Goal: Information Seeking & Learning: Check status

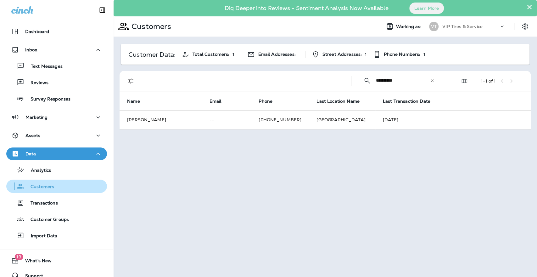
click at [40, 184] on p "Customers" at bounding box center [39, 187] width 30 height 6
click at [434, 78] on icon at bounding box center [432, 80] width 4 height 4
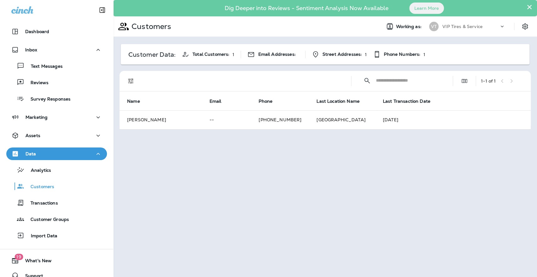
click at [409, 83] on input "text" at bounding box center [408, 80] width 65 height 17
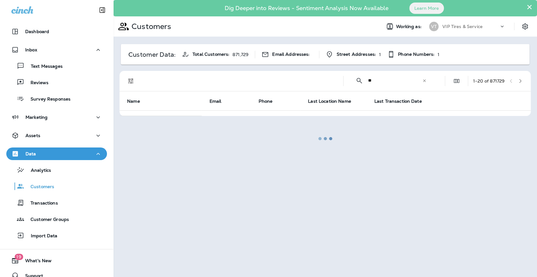
type input "*"
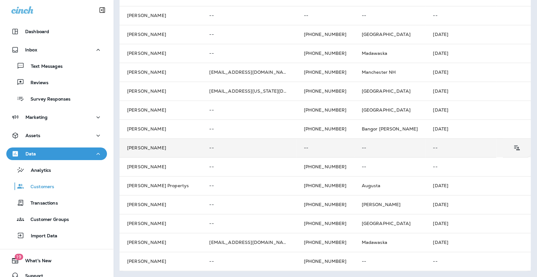
scroll to position [8, 0]
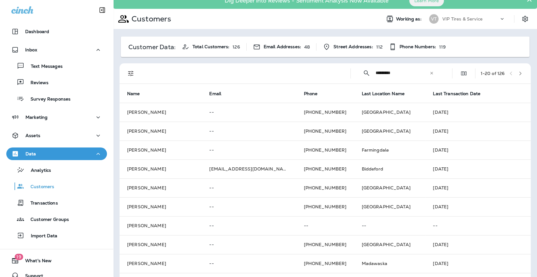
click at [367, 73] on div "​ ********* ​ ​" at bounding box center [398, 73] width 85 height 17
click at [367, 72] on div "​ ********* ​ ​" at bounding box center [398, 73] width 85 height 17
click at [375, 72] on input "*********" at bounding box center [402, 73] width 54 height 17
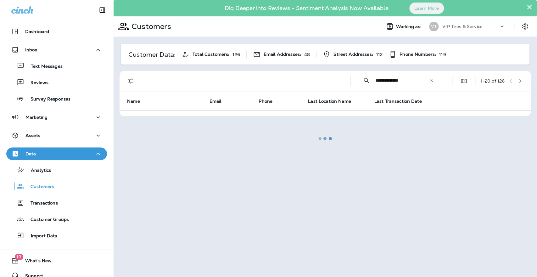
scroll to position [0, 0]
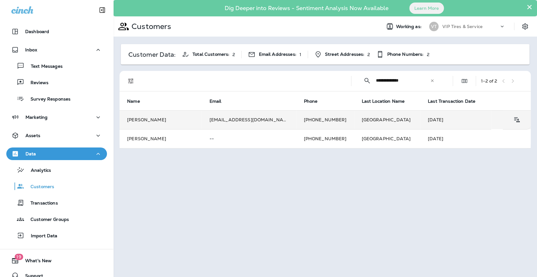
click at [239, 119] on td "[EMAIL_ADDRESS][DOMAIN_NAME]" at bounding box center [249, 119] width 94 height 19
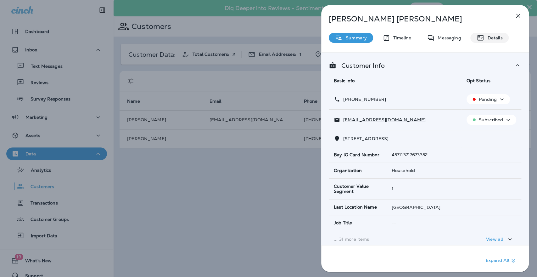
click at [481, 36] on icon at bounding box center [481, 38] width 8 height 8
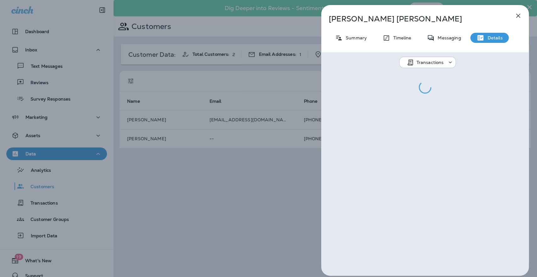
click at [423, 60] on p "Transactions" at bounding box center [430, 62] width 27 height 5
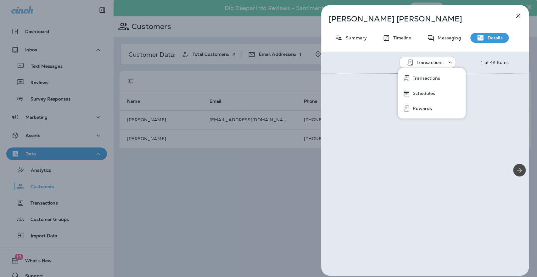
click at [423, 110] on p "Rewards" at bounding box center [421, 108] width 22 height 5
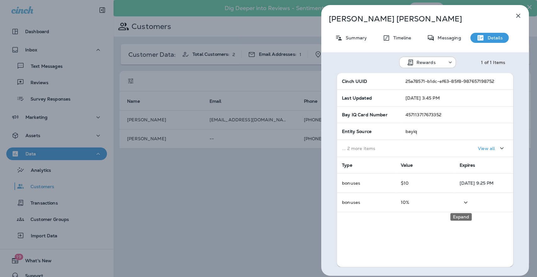
click at [462, 200] on icon "Expand" at bounding box center [466, 202] width 8 height 8
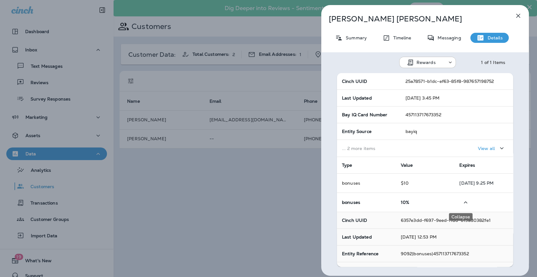
click at [462, 200] on icon "Collapse" at bounding box center [466, 202] width 8 height 8
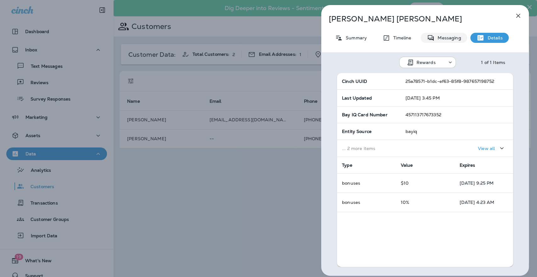
click at [447, 38] on p "Messaging" at bounding box center [448, 37] width 26 height 5
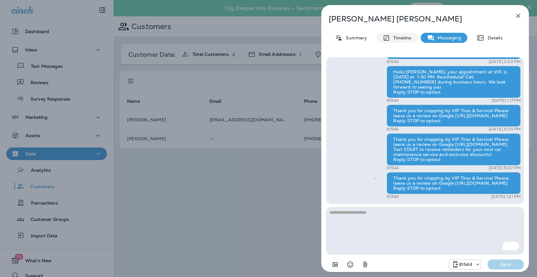
click at [395, 36] on p "Timeline" at bounding box center [400, 37] width 21 height 5
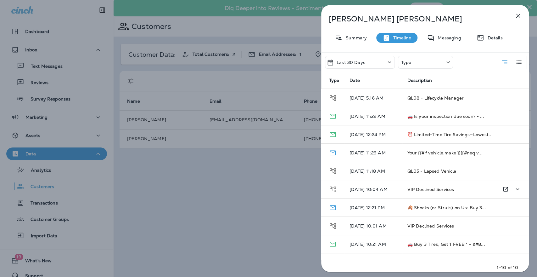
scroll to position [12, 0]
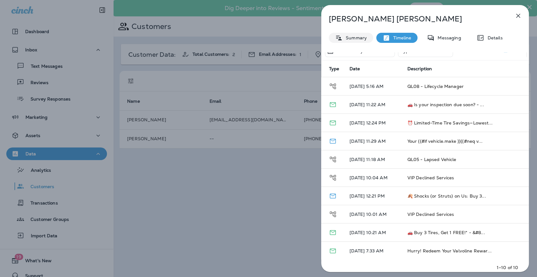
click at [358, 42] on div "Summary" at bounding box center [351, 38] width 44 height 10
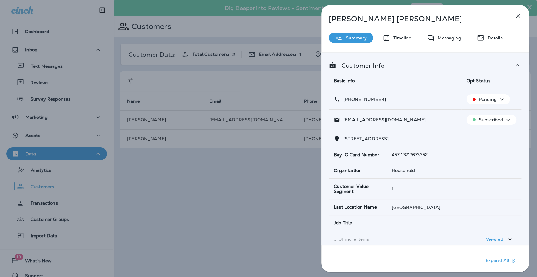
click at [238, 188] on div "[PERSON_NAME] Summary Timeline Messaging Details Customer Info Basic Info Opt S…" at bounding box center [268, 138] width 537 height 277
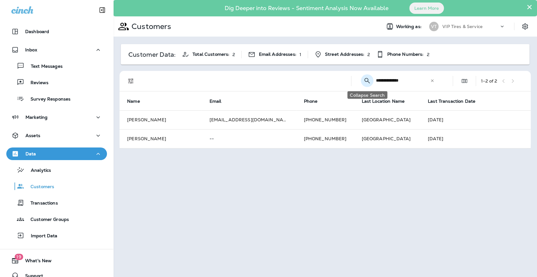
drag, startPoint x: 385, startPoint y: 80, endPoint x: 369, endPoint y: 80, distance: 15.7
click at [369, 80] on div "**********" at bounding box center [399, 80] width 85 height 17
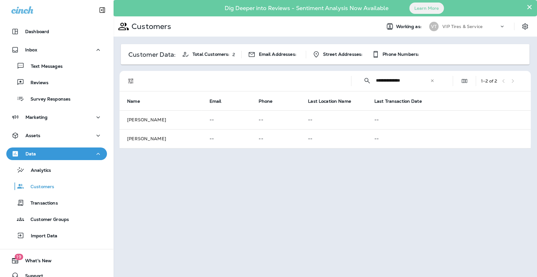
drag, startPoint x: 387, startPoint y: 80, endPoint x: 375, endPoint y: 80, distance: 12.0
click at [375, 80] on div "**********" at bounding box center [399, 80] width 85 height 17
type input "**********"
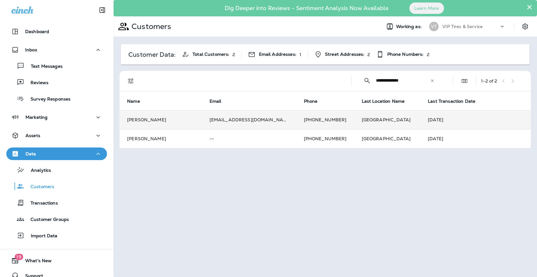
click at [174, 118] on td "[PERSON_NAME]" at bounding box center [161, 119] width 82 height 19
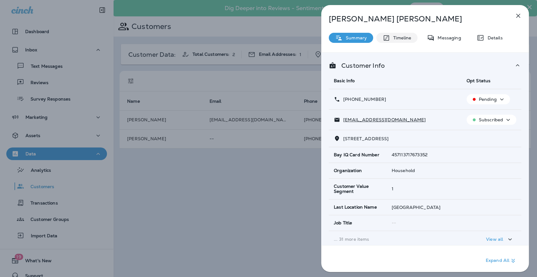
click at [402, 37] on p "Timeline" at bounding box center [400, 37] width 21 height 5
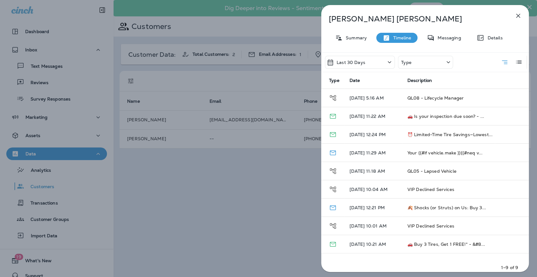
click at [374, 65] on div "Last 30 Days" at bounding box center [360, 62] width 70 height 13
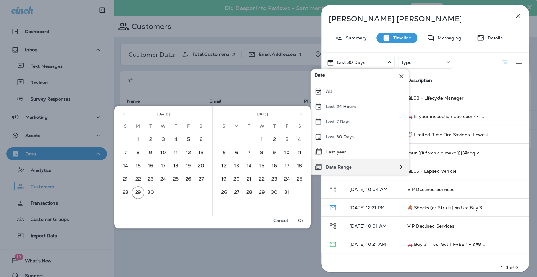
click at [346, 168] on p "Date Range" at bounding box center [339, 166] width 26 height 5
click at [123, 113] on icon "Previous month" at bounding box center [123, 114] width 1 height 2
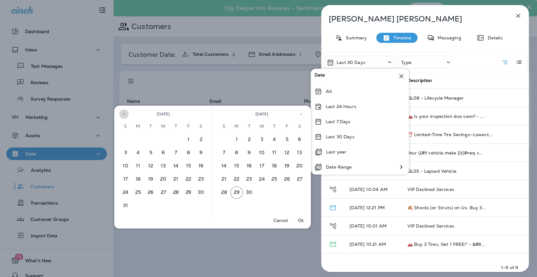
click at [123, 113] on icon "Previous month" at bounding box center [123, 114] width 1 height 2
click at [153, 140] on button "1" at bounding box center [150, 139] width 13 height 13
click at [297, 219] on button "Ok" at bounding box center [301, 220] width 20 height 9
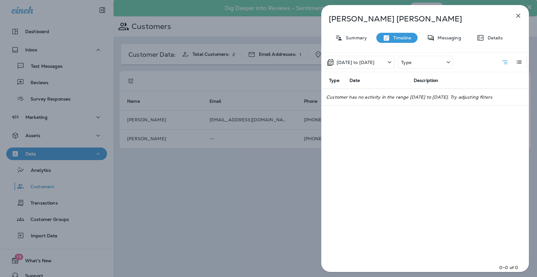
click at [374, 63] on p "[DATE] to [DATE]" at bounding box center [356, 62] width 38 height 5
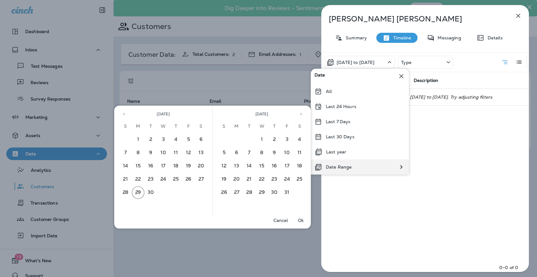
click at [336, 167] on p "Date Range" at bounding box center [339, 166] width 26 height 5
click at [125, 117] on button "Previous month" at bounding box center [123, 113] width 9 height 9
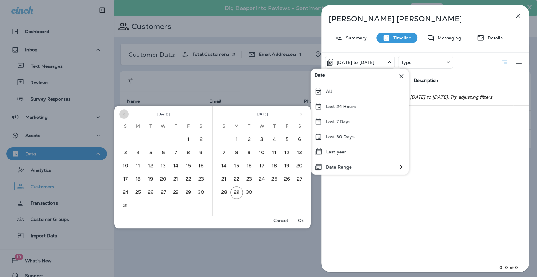
click at [125, 117] on button "Previous month" at bounding box center [123, 113] width 9 height 9
click at [177, 190] on button "31" at bounding box center [176, 192] width 13 height 13
click at [302, 113] on icon "Next month" at bounding box center [301, 114] width 4 height 4
click at [234, 193] on button "29" at bounding box center [236, 192] width 13 height 13
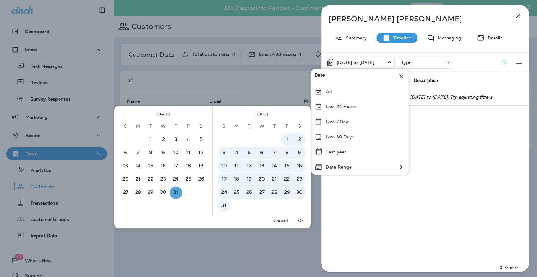
click at [303, 219] on p "Ok" at bounding box center [301, 219] width 6 height 5
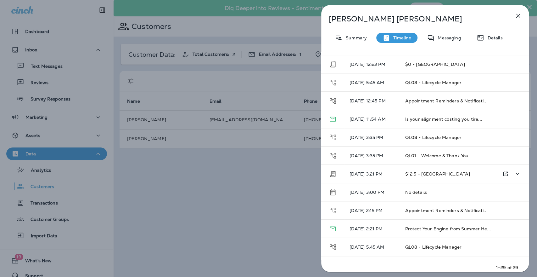
scroll to position [315, 0]
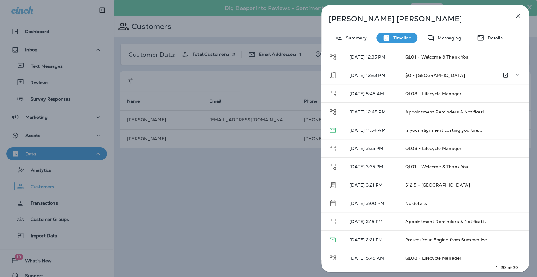
click at [419, 72] on span "$0 - [GEOGRAPHIC_DATA]" at bounding box center [435, 75] width 60 height 6
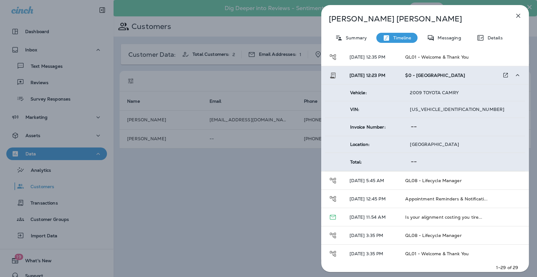
click at [419, 72] on span "$0 - [GEOGRAPHIC_DATA]" at bounding box center [435, 75] width 60 height 6
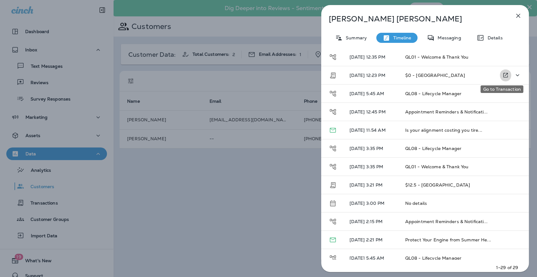
click at [503, 72] on icon "Go to Transaction" at bounding box center [506, 75] width 6 height 7
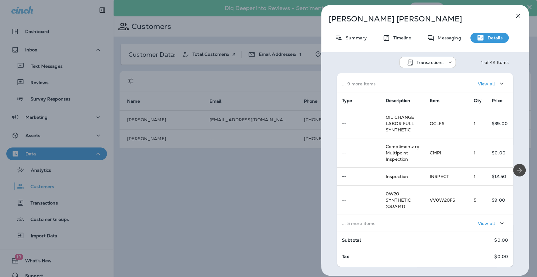
scroll to position [102, 0]
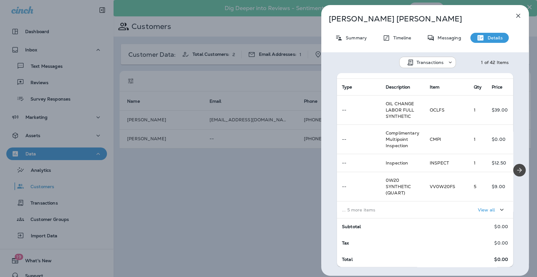
click at [481, 212] on div "View all" at bounding box center [492, 209] width 28 height 8
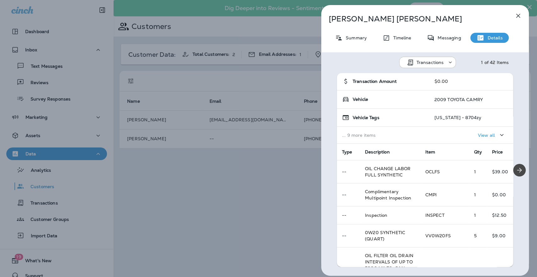
scroll to position [0, 0]
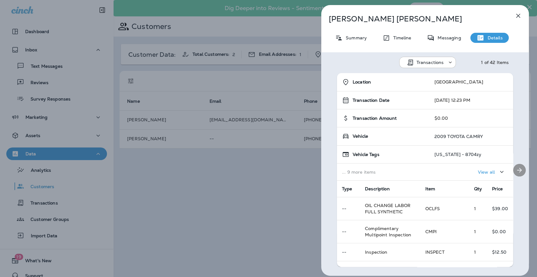
click at [516, 168] on icon "Next" at bounding box center [520, 170] width 8 height 8
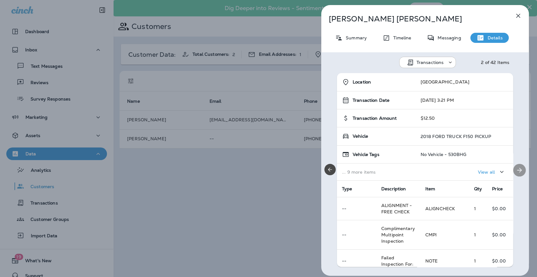
click at [516, 168] on icon "Next" at bounding box center [520, 170] width 8 height 8
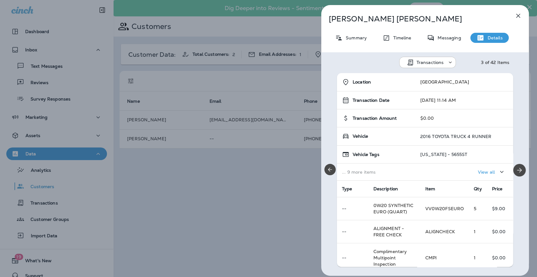
click at [516, 14] on icon "button" at bounding box center [518, 16] width 4 height 4
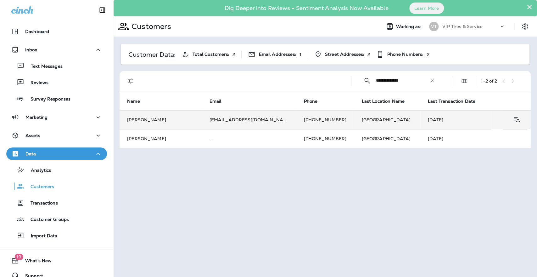
click at [311, 122] on td "[PHONE_NUMBER]" at bounding box center [325, 119] width 58 height 19
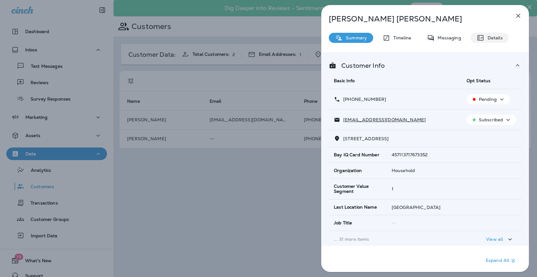
click at [498, 35] on p "Details" at bounding box center [493, 37] width 18 height 5
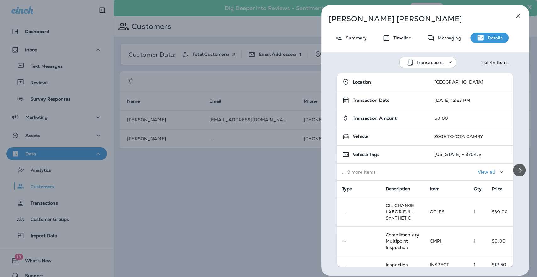
click at [519, 171] on icon "Next" at bounding box center [520, 170] width 8 height 8
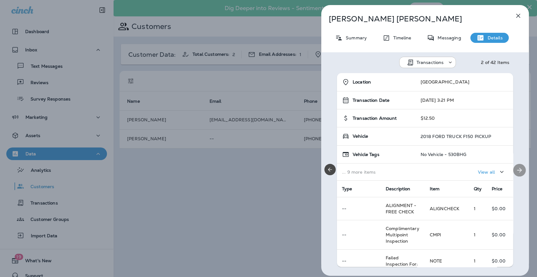
click at [519, 171] on icon "Next" at bounding box center [520, 170] width 8 height 8
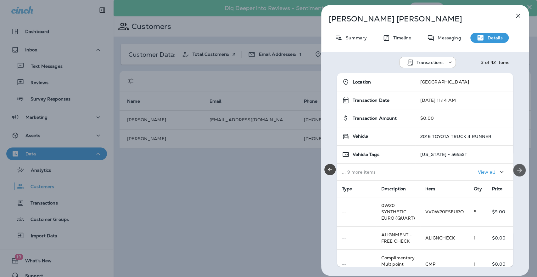
click at [519, 171] on icon "Next" at bounding box center [520, 170] width 8 height 8
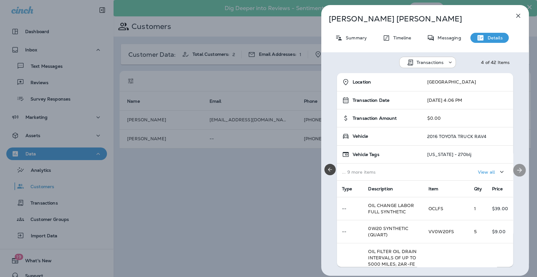
click at [519, 171] on icon "Next" at bounding box center [520, 170] width 8 height 8
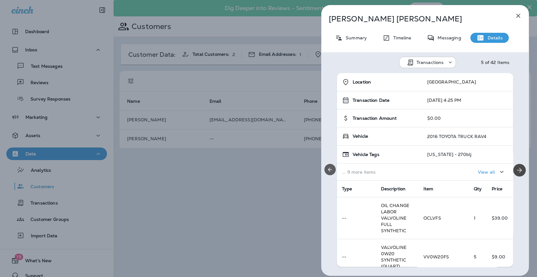
click at [329, 170] on icon "Previous" at bounding box center [330, 169] width 4 height 4
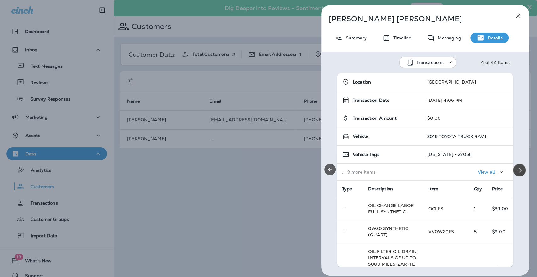
click at [329, 170] on icon "Previous" at bounding box center [330, 169] width 4 height 4
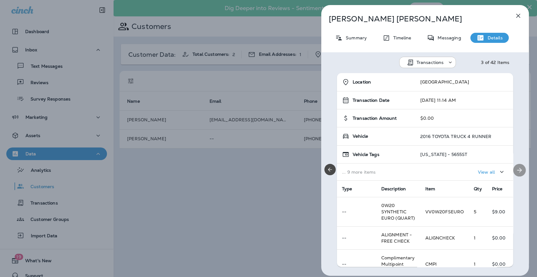
click at [518, 171] on icon "Next" at bounding box center [520, 170] width 8 height 8
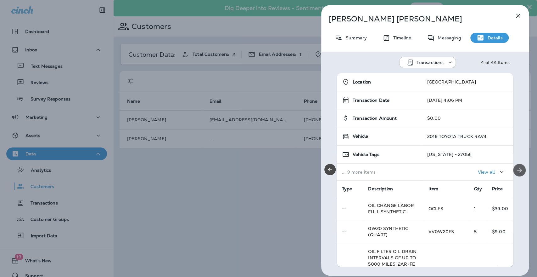
click at [518, 171] on icon "Next" at bounding box center [520, 170] width 8 height 8
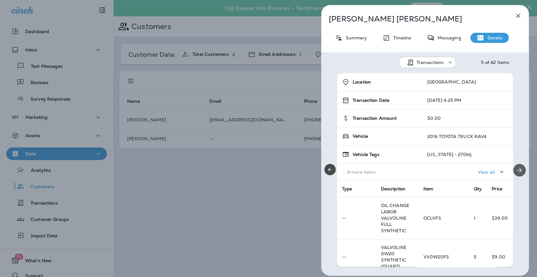
click at [518, 171] on icon "Next" at bounding box center [520, 170] width 8 height 8
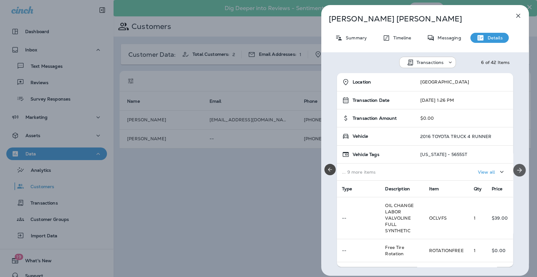
click at [518, 171] on icon "Next" at bounding box center [520, 170] width 8 height 8
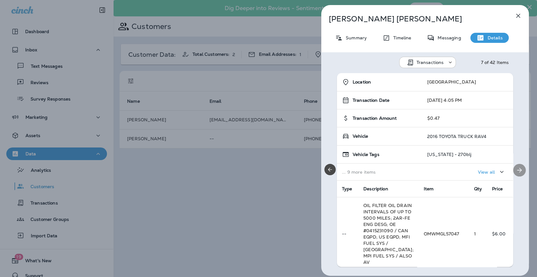
click at [518, 171] on icon "Next" at bounding box center [520, 170] width 8 height 8
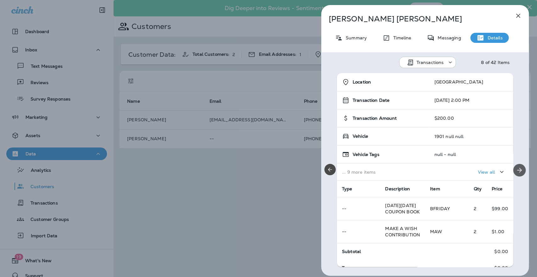
click at [518, 171] on icon "Next" at bounding box center [520, 170] width 8 height 8
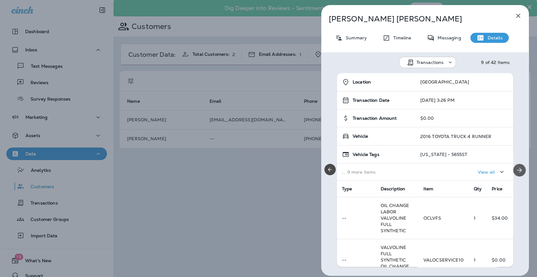
click at [516, 169] on icon "Next" at bounding box center [520, 170] width 8 height 8
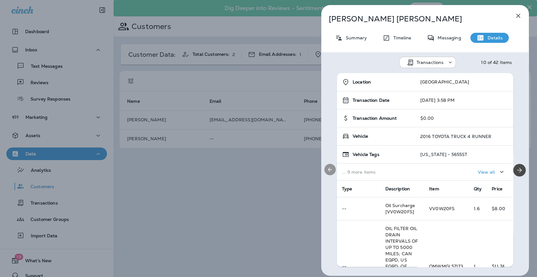
click at [332, 169] on icon "Previous" at bounding box center [330, 169] width 6 height 6
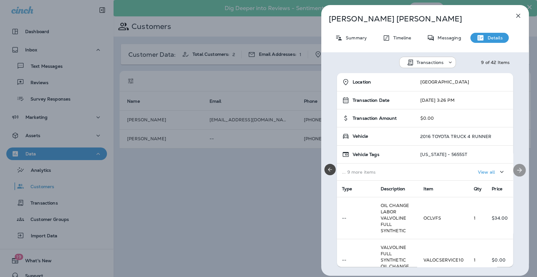
click at [517, 168] on icon "Next" at bounding box center [520, 170] width 8 height 8
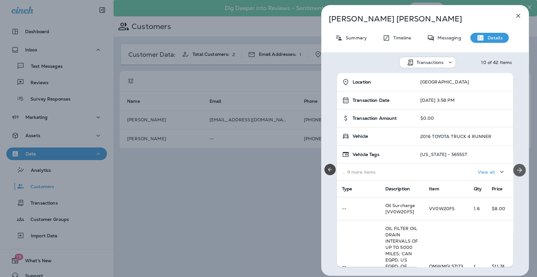
click at [517, 168] on icon "Next" at bounding box center [520, 170] width 8 height 8
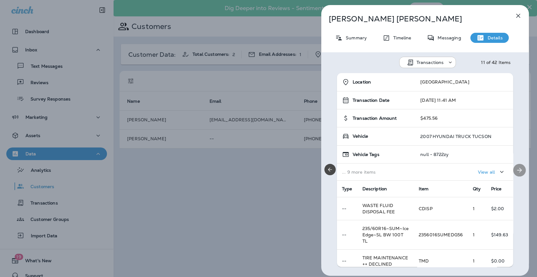
click at [517, 168] on icon "Next" at bounding box center [520, 170] width 8 height 8
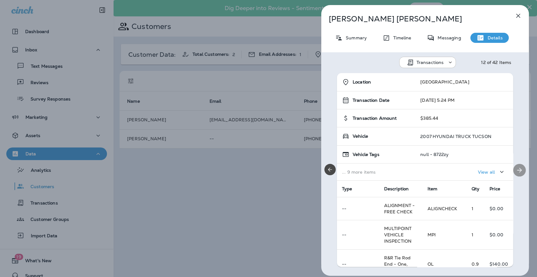
click at [517, 168] on icon "Next" at bounding box center [520, 170] width 8 height 8
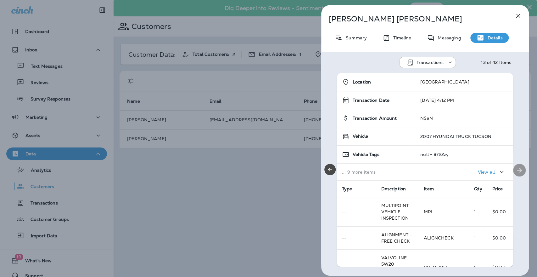
click at [517, 168] on icon "Next" at bounding box center [520, 170] width 8 height 8
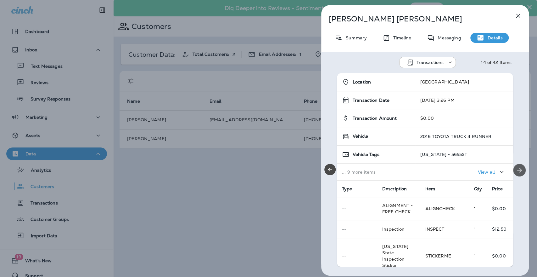
click at [517, 168] on icon "Next" at bounding box center [520, 170] width 8 height 8
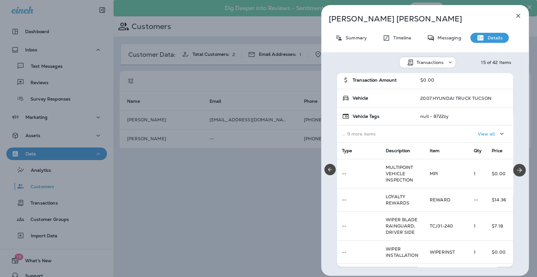
scroll to position [101, 0]
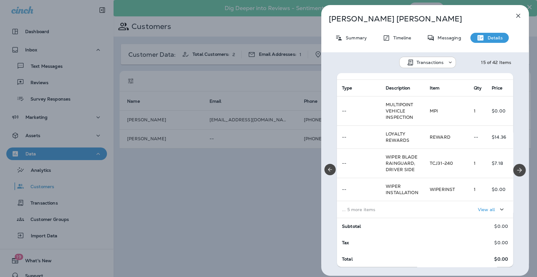
click at [515, 14] on icon "button" at bounding box center [519, 16] width 8 height 8
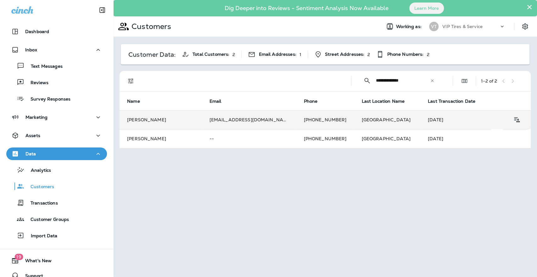
click at [372, 121] on td "[GEOGRAPHIC_DATA]" at bounding box center [387, 119] width 66 height 19
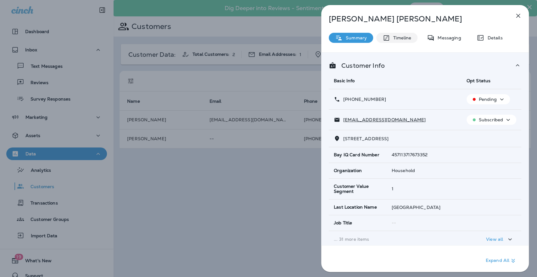
click at [405, 37] on p "Timeline" at bounding box center [400, 37] width 21 height 5
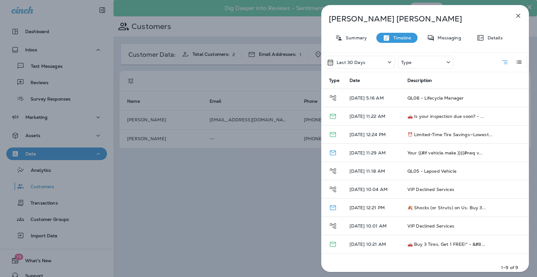
click at [520, 18] on icon "button" at bounding box center [519, 16] width 8 height 8
